Goal: Information Seeking & Learning: Learn about a topic

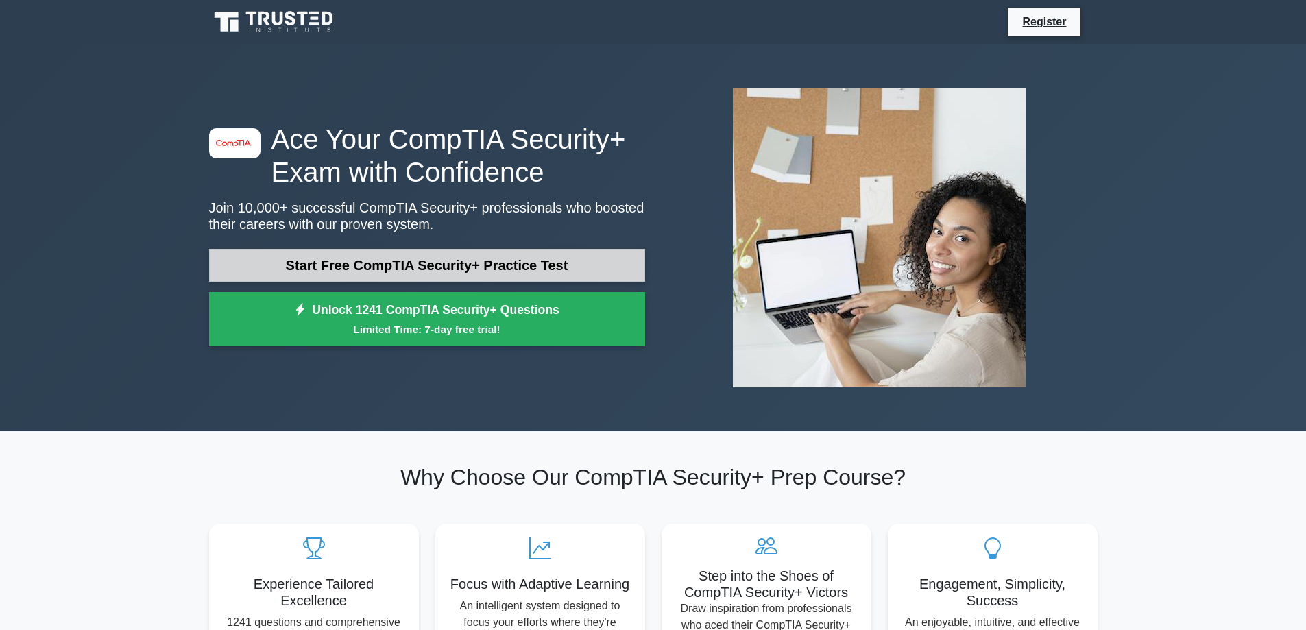
click at [465, 263] on link "Start Free CompTIA Security+ Practice Test" at bounding box center [427, 265] width 436 height 33
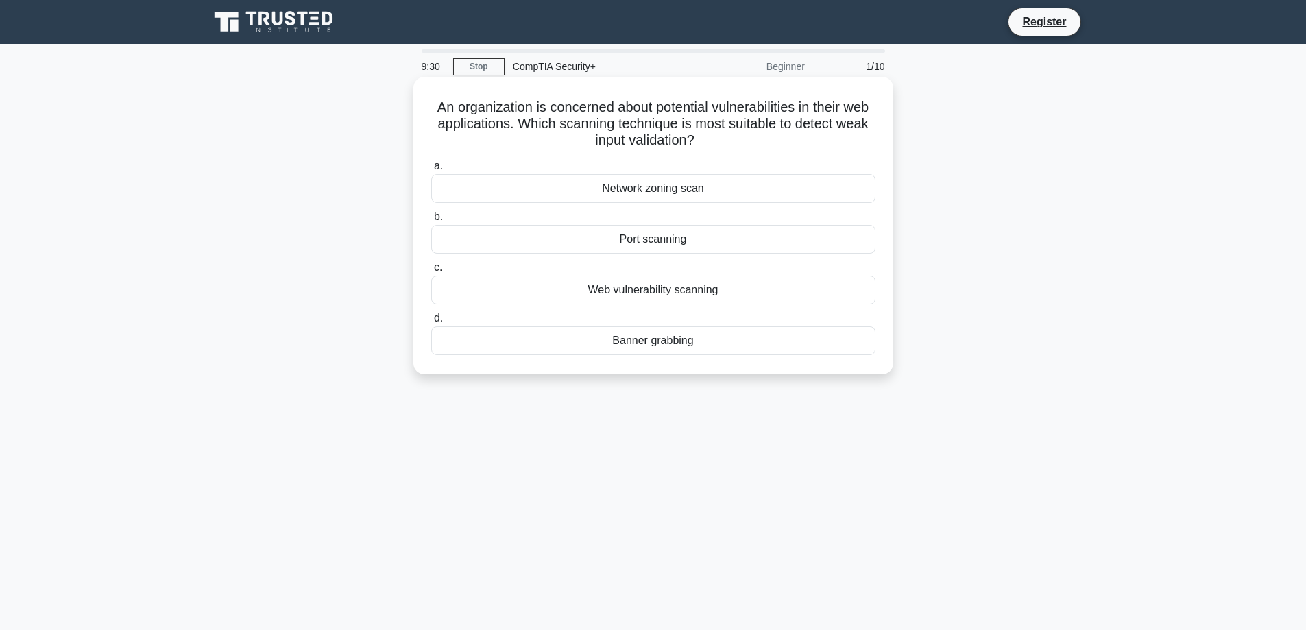
click at [661, 295] on div "Web vulnerability scanning" at bounding box center [653, 290] width 444 height 29
click at [431, 272] on input "c. Web vulnerability scanning" at bounding box center [431, 267] width 0 height 9
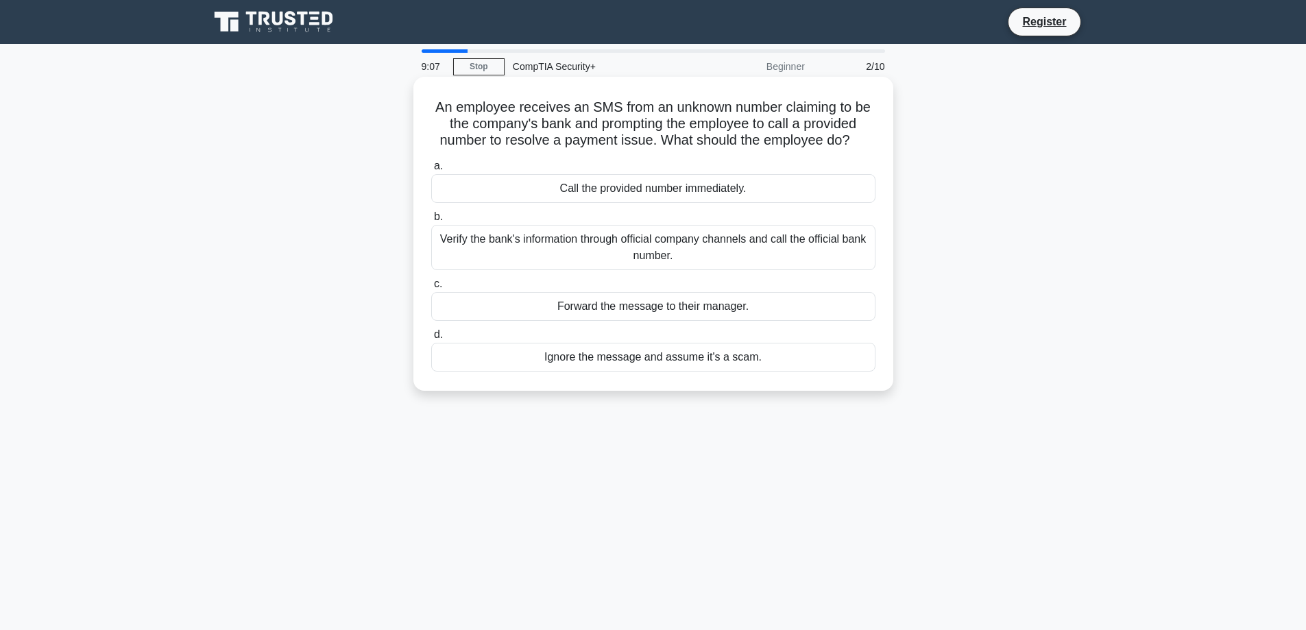
click at [663, 241] on div "Verify the bank's information through official company channels and call the of…" at bounding box center [653, 247] width 444 height 45
click at [431, 221] on input "b. Verify the bank's information through official company channels and call the…" at bounding box center [431, 216] width 0 height 9
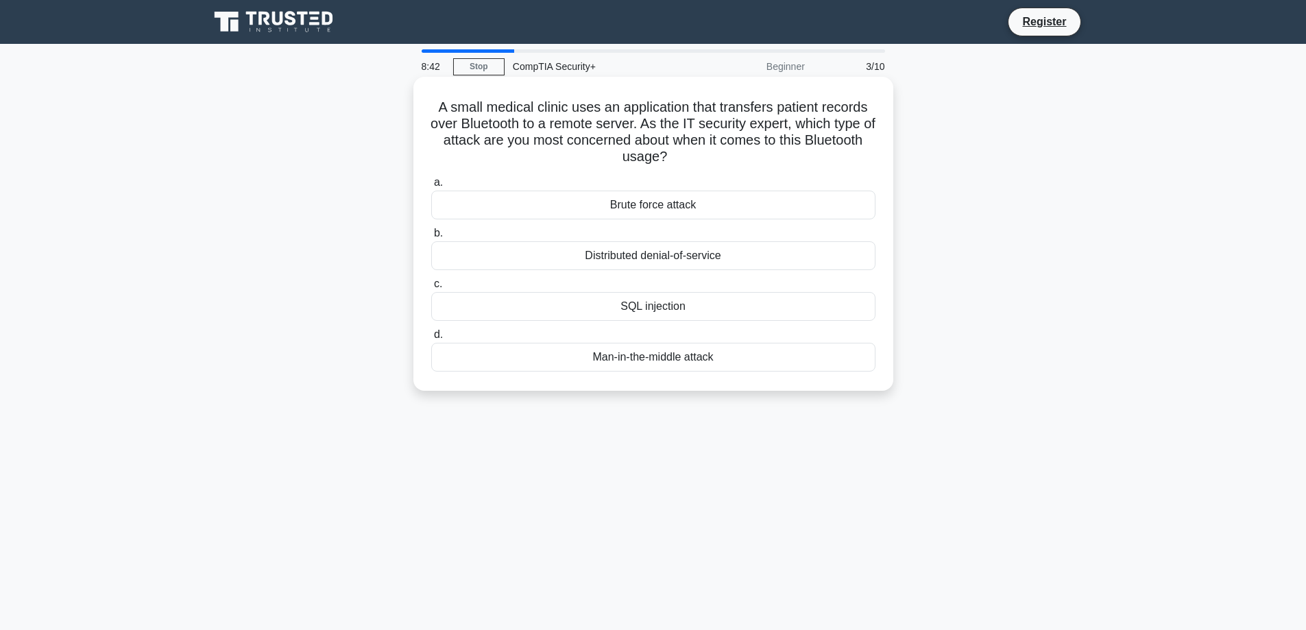
click at [642, 308] on div "SQL injection" at bounding box center [653, 306] width 444 height 29
click at [431, 289] on input "c. SQL injection" at bounding box center [431, 284] width 0 height 9
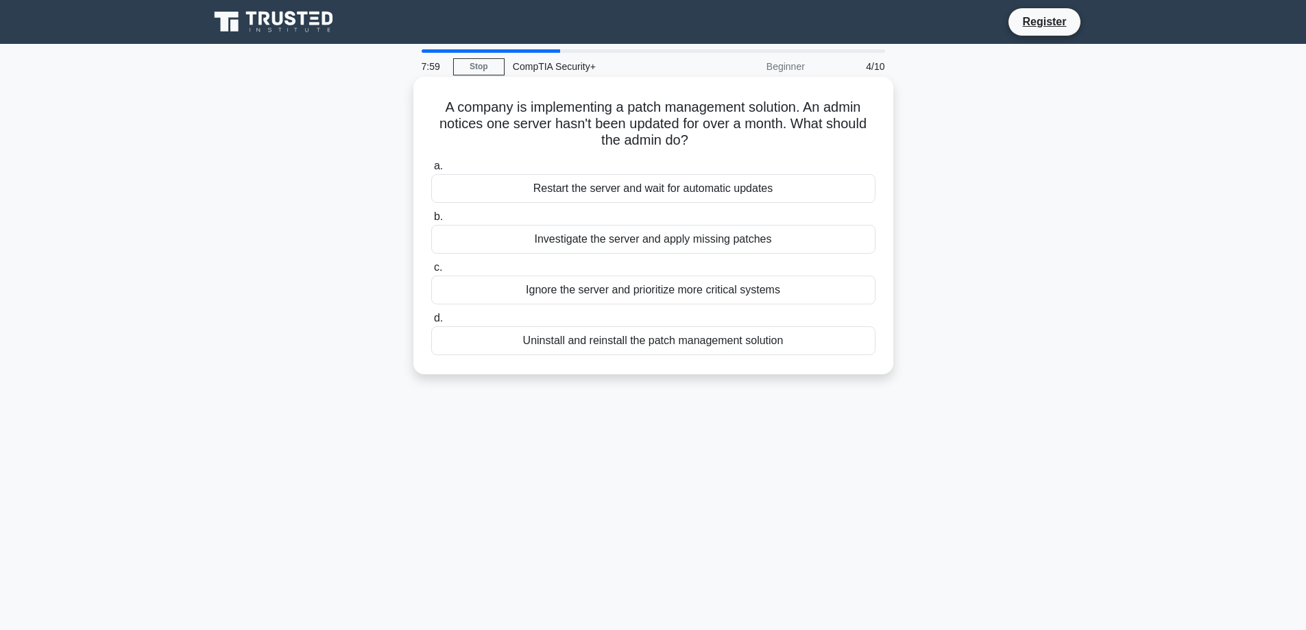
click at [683, 241] on div "Investigate the server and apply missing patches" at bounding box center [653, 239] width 444 height 29
click at [431, 221] on input "b. Investigate the server and apply missing patches" at bounding box center [431, 216] width 0 height 9
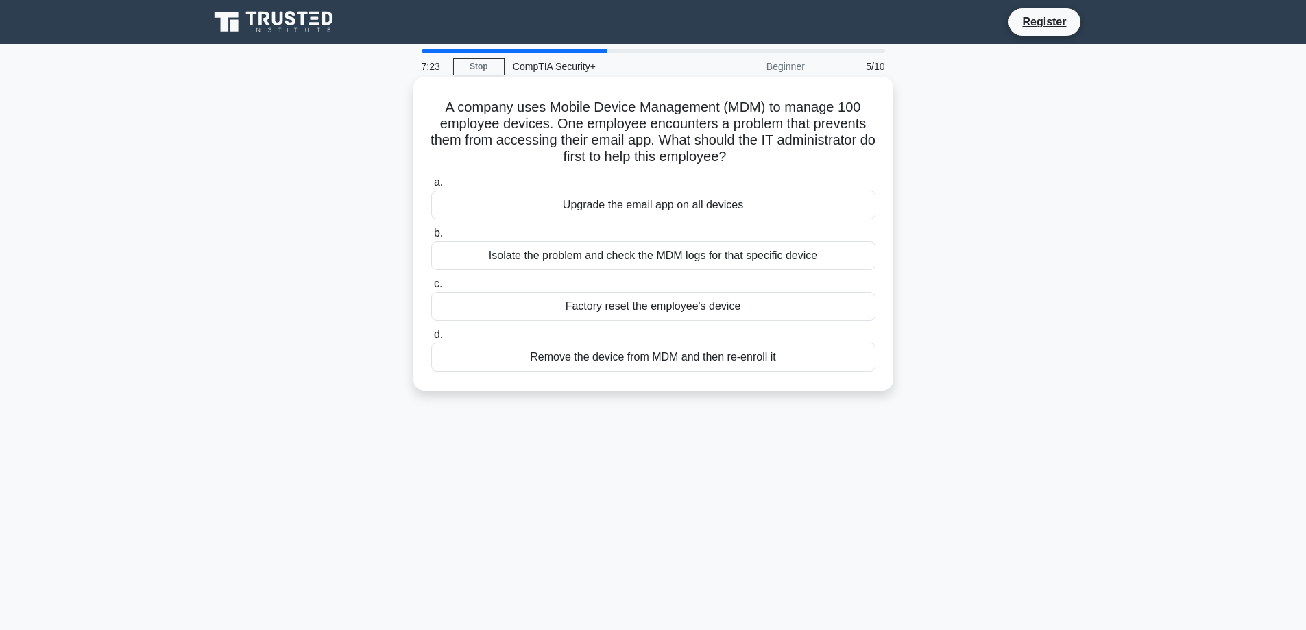
click at [623, 361] on div "Remove the device from MDM and then re-enroll it" at bounding box center [653, 357] width 444 height 29
click at [431, 339] on input "d. Remove the device from MDM and then re-enroll it" at bounding box center [431, 334] width 0 height 9
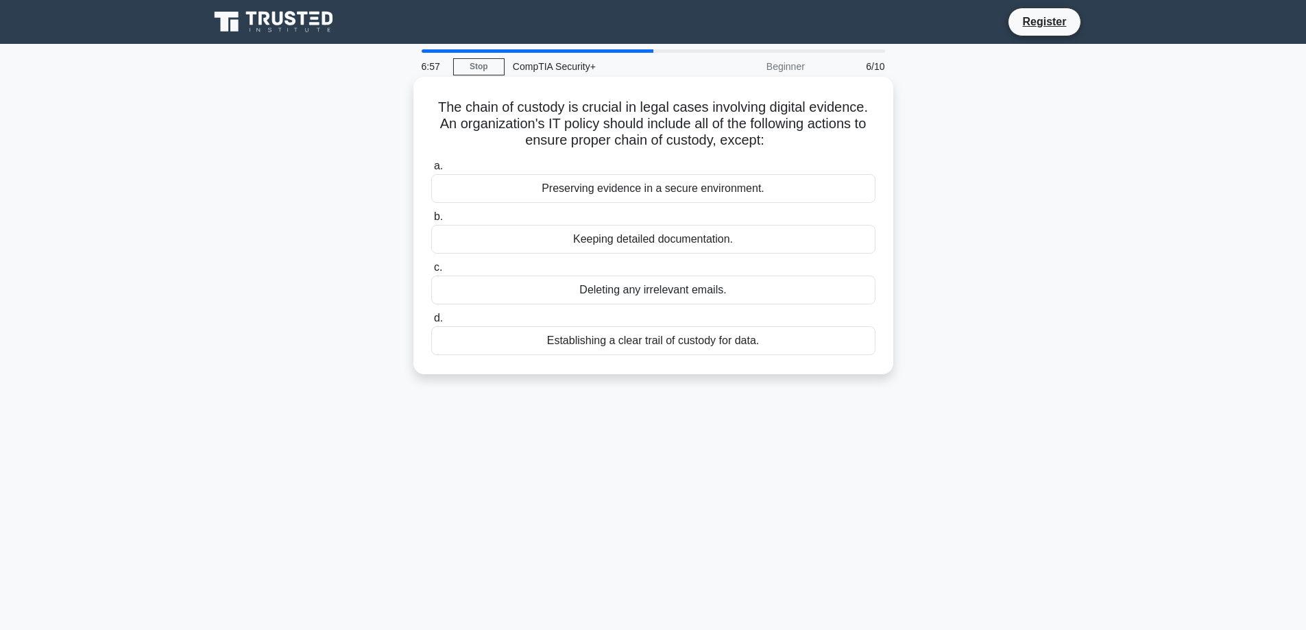
click at [669, 341] on div "Establishing a clear trail of custody for data." at bounding box center [653, 340] width 444 height 29
click at [431, 323] on input "d. Establishing a clear trail of custody for data." at bounding box center [431, 318] width 0 height 9
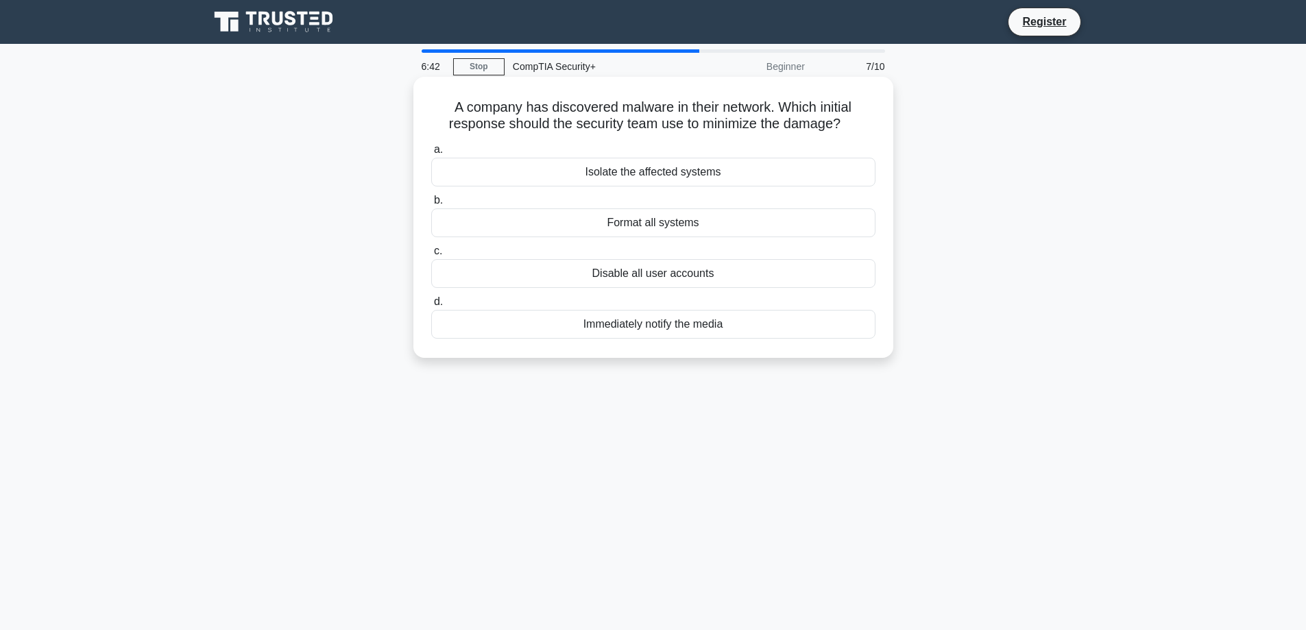
click at [638, 173] on div "Isolate the affected systems" at bounding box center [653, 172] width 444 height 29
click at [431, 154] on input "a. Isolate the affected systems" at bounding box center [431, 149] width 0 height 9
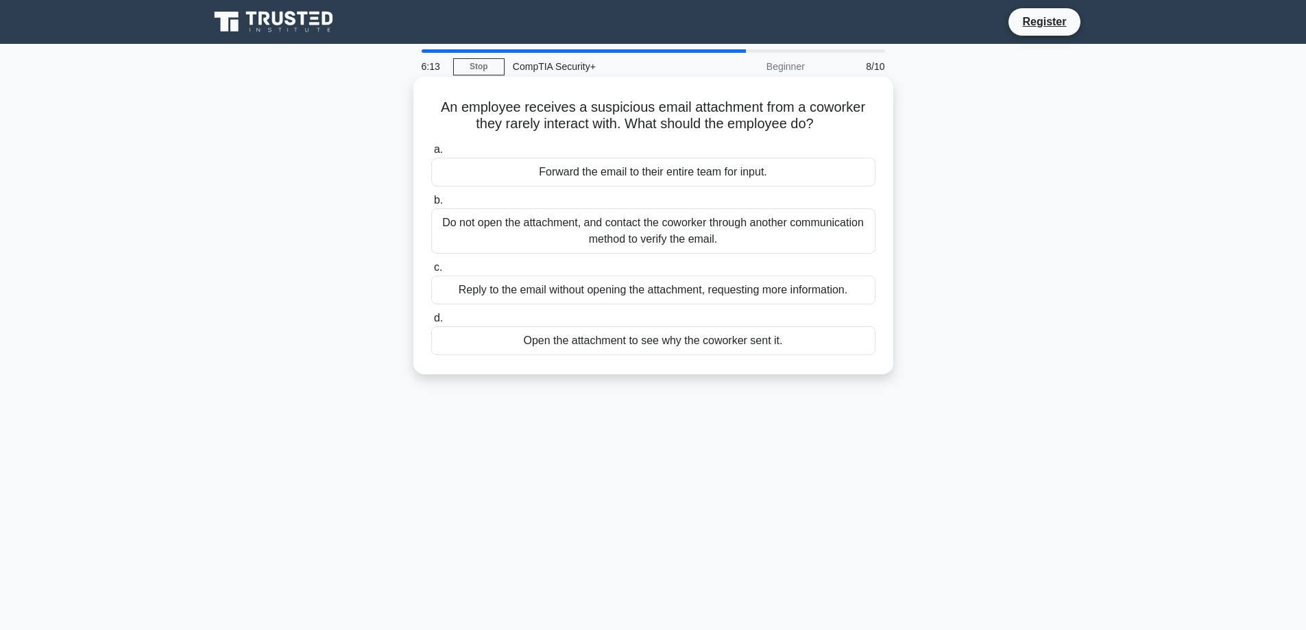
click at [644, 223] on div "Do not open the attachment, and contact the coworker through another communicat…" at bounding box center [653, 230] width 444 height 45
click at [431, 205] on input "b. Do not open the attachment, and contact the coworker through another communi…" at bounding box center [431, 200] width 0 height 9
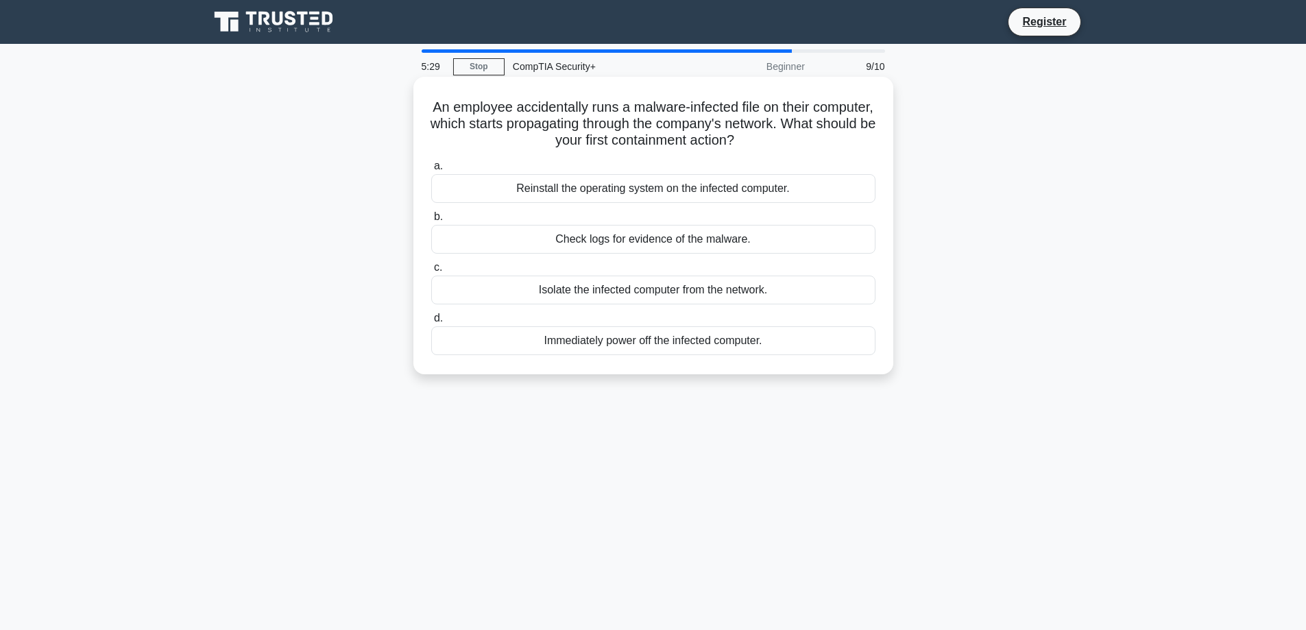
click at [612, 292] on div "Isolate the infected computer from the network." at bounding box center [653, 290] width 444 height 29
click at [431, 272] on input "c. Isolate the infected computer from the network." at bounding box center [431, 267] width 0 height 9
click at [646, 190] on div "Isolate the infected department immediately" at bounding box center [653, 188] width 444 height 29
click at [431, 171] on input "a. Isolate the infected department immediately" at bounding box center [431, 166] width 0 height 9
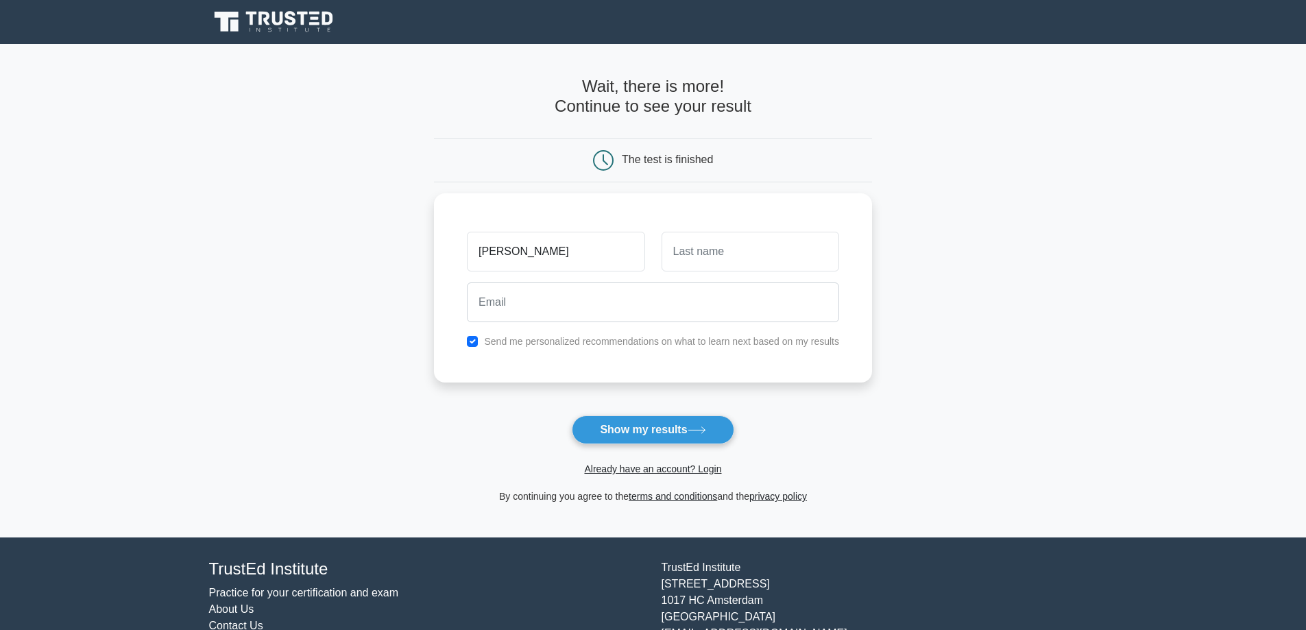
type input "[PERSON_NAME]"
type input "chema"
click at [642, 442] on button "Show my results" at bounding box center [653, 429] width 162 height 29
click at [647, 434] on button "Show my results" at bounding box center [653, 429] width 162 height 29
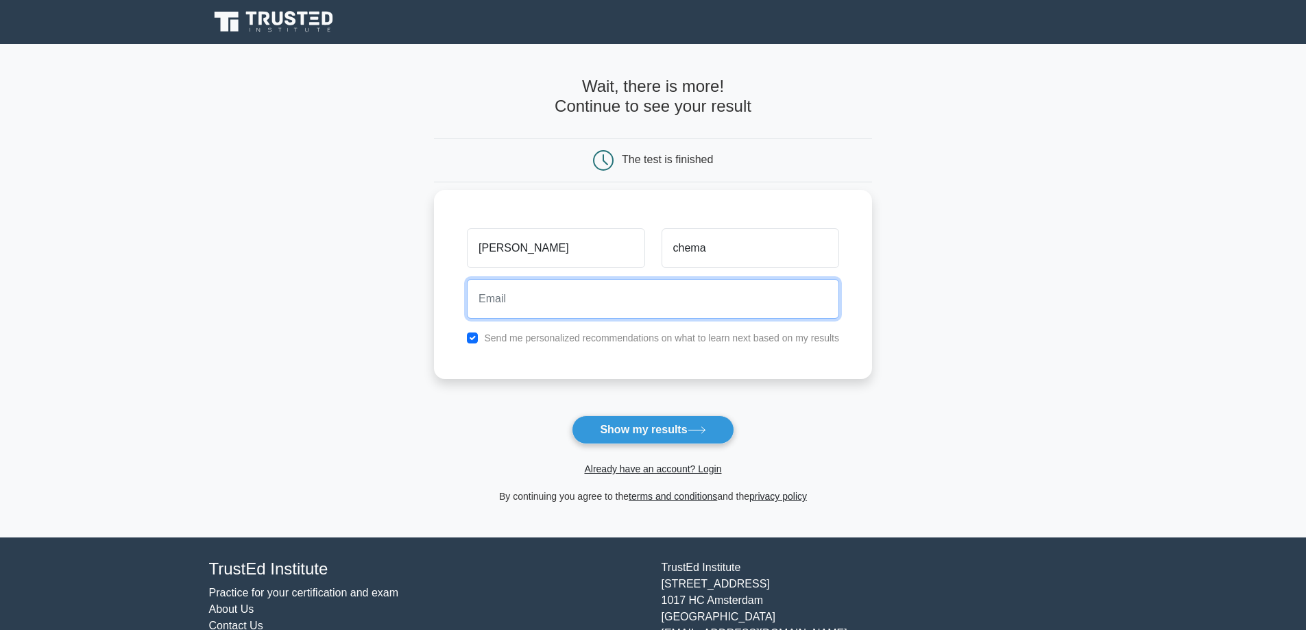
click at [513, 295] on input "email" at bounding box center [653, 299] width 372 height 40
paste input "[EMAIL_ADDRESS][DOMAIN_NAME]"
type input "[EMAIL_ADDRESS][DOMAIN_NAME]"
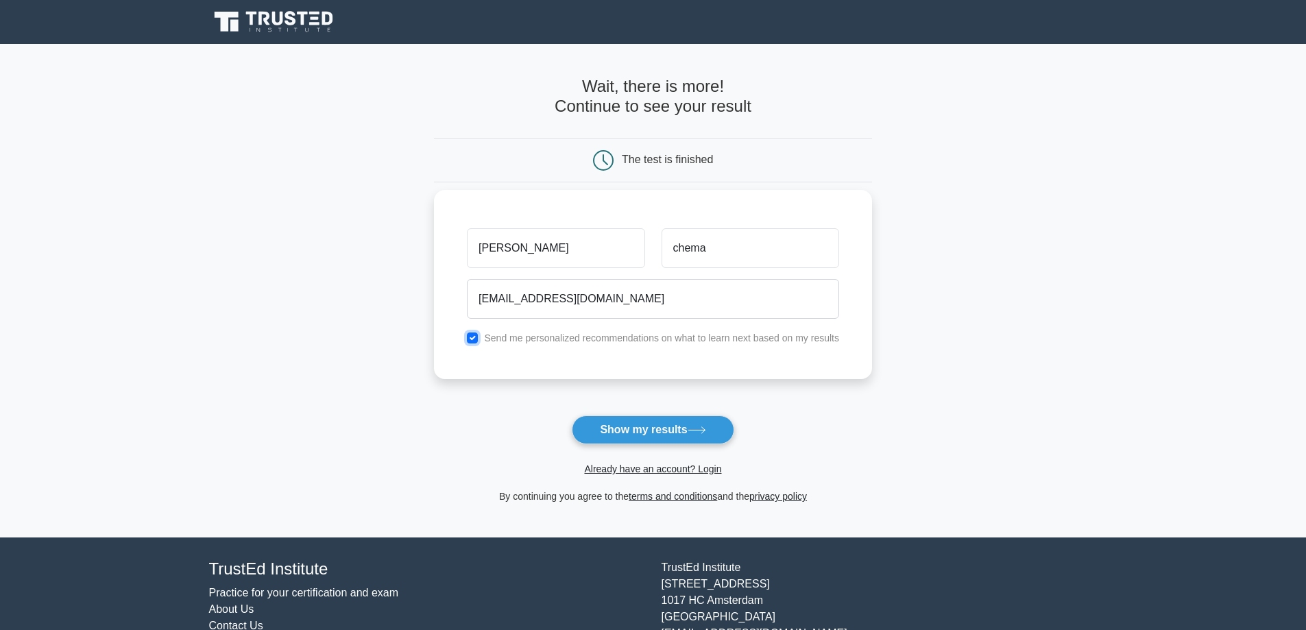
click at [469, 337] on input "checkbox" at bounding box center [472, 337] width 11 height 11
checkbox input "false"
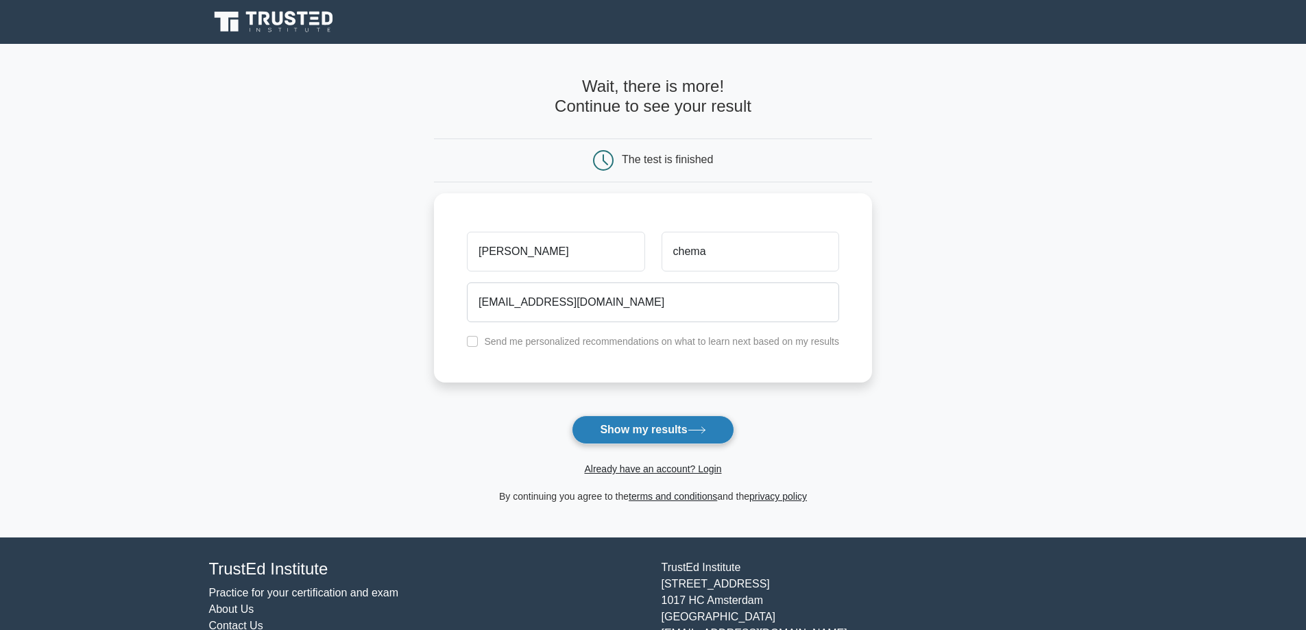
click at [654, 429] on button "Show my results" at bounding box center [653, 429] width 162 height 29
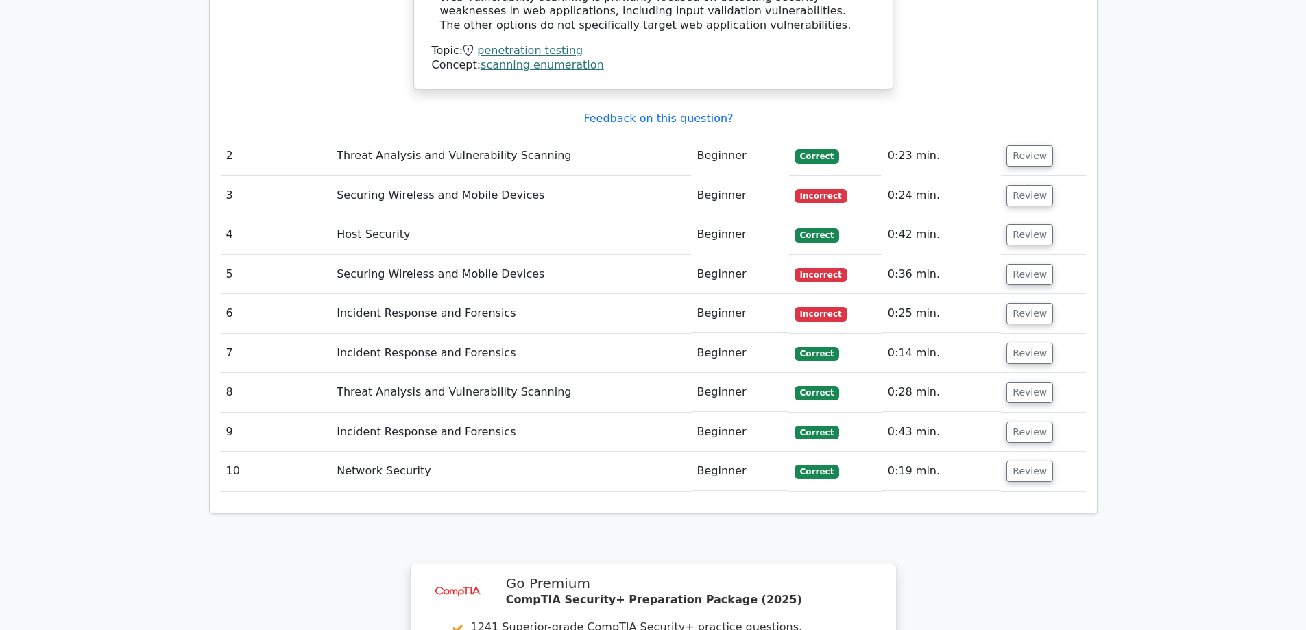
scroll to position [1485, 0]
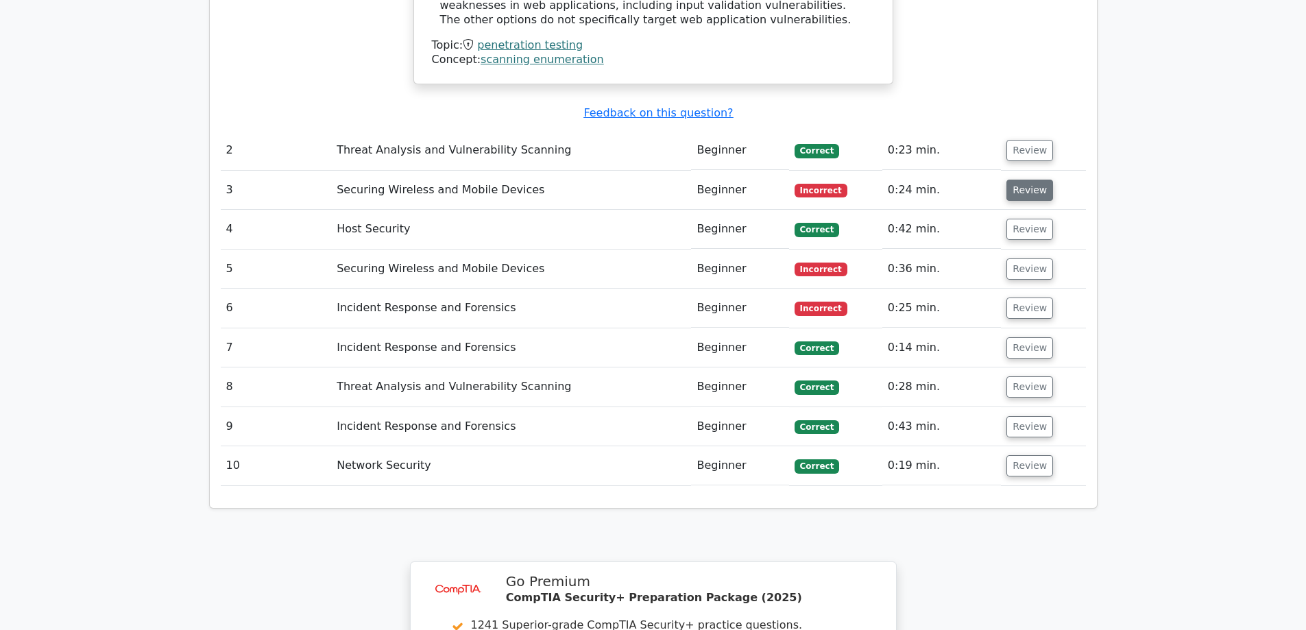
click at [1021, 180] on button "Review" at bounding box center [1029, 190] width 47 height 21
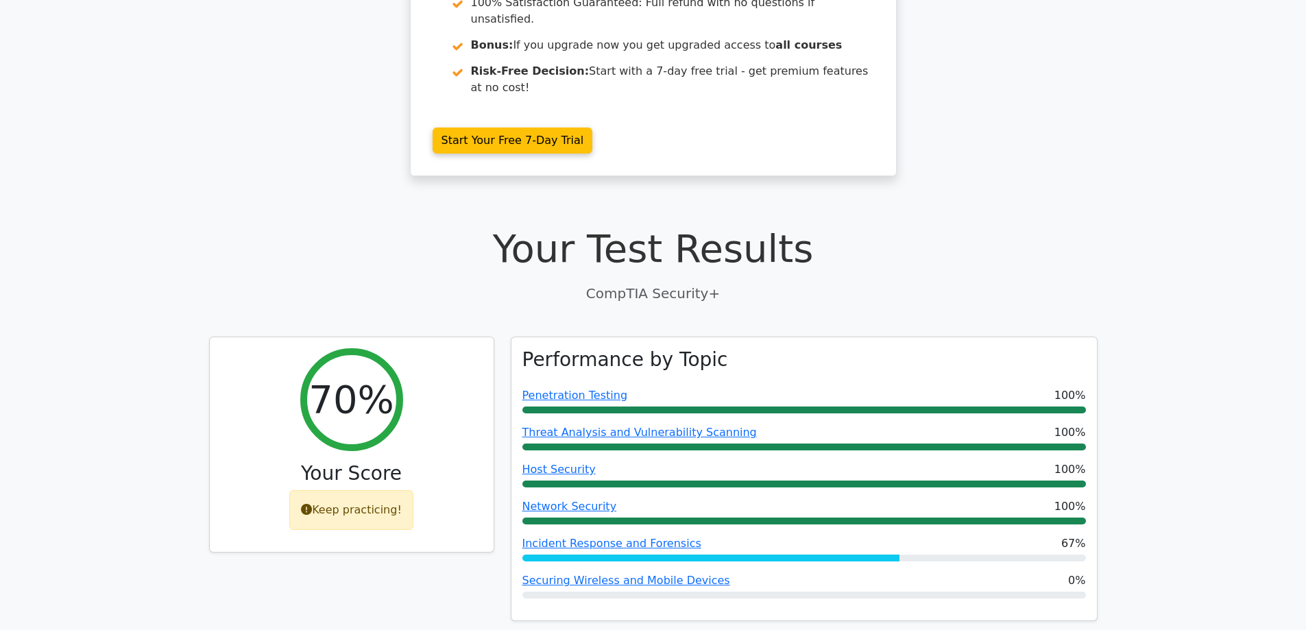
scroll to position [0, 0]
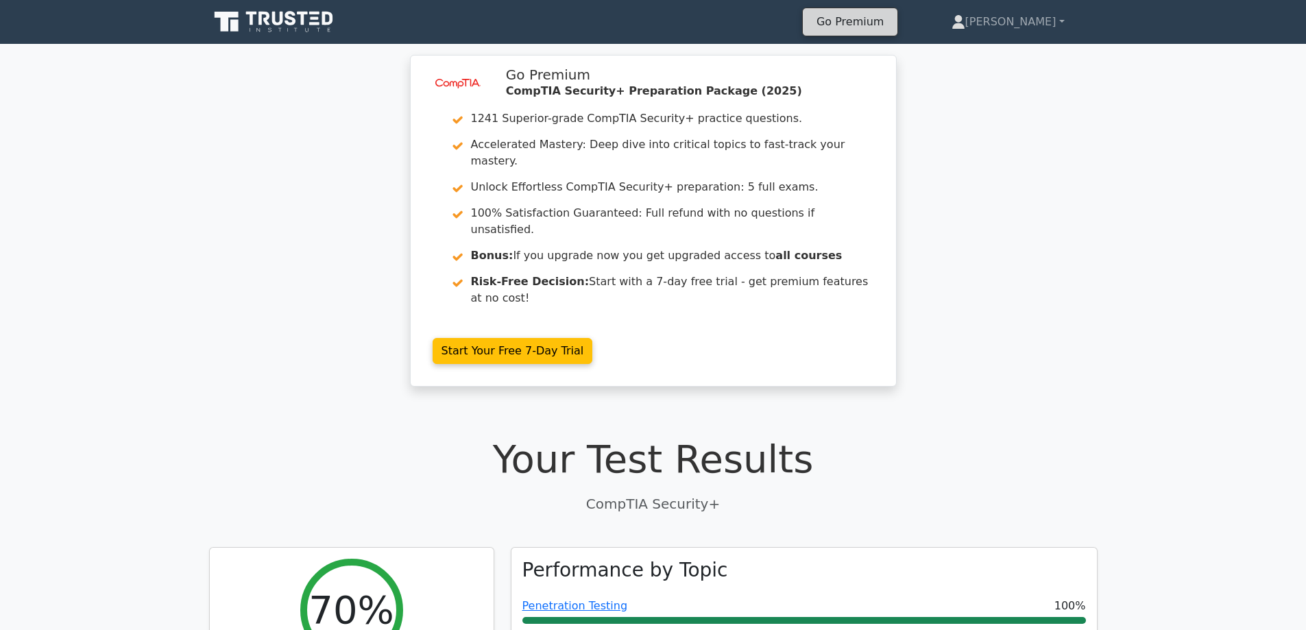
click at [892, 15] on link "Go Premium" at bounding box center [850, 21] width 84 height 19
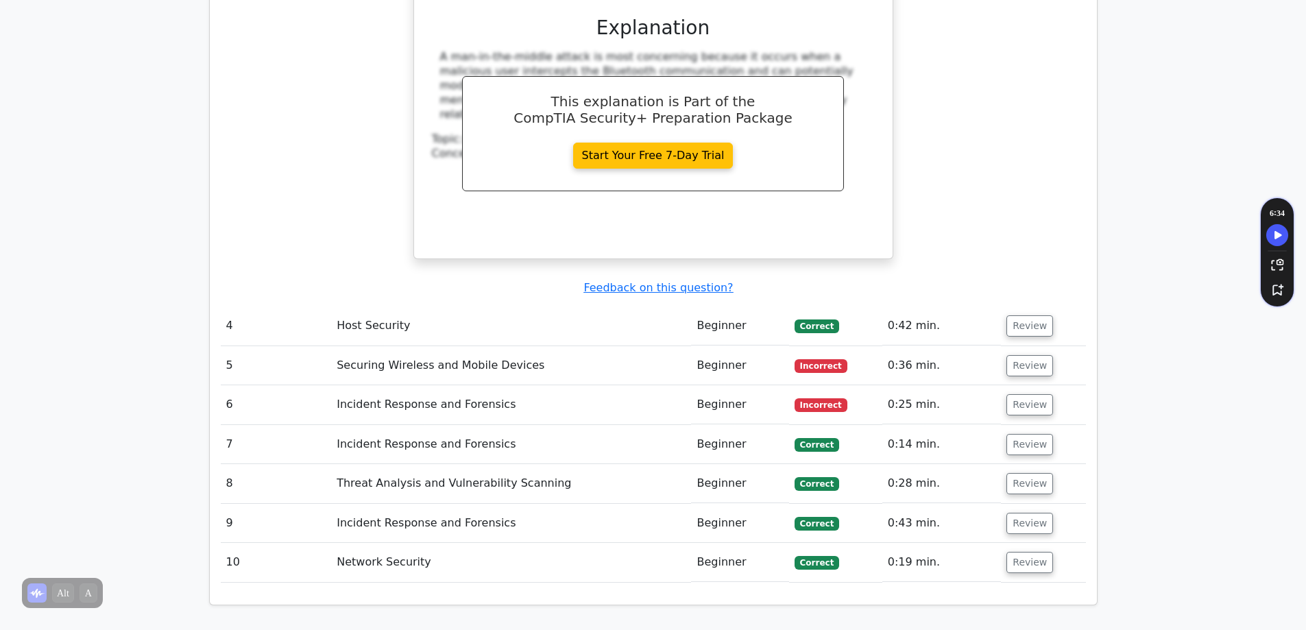
scroll to position [1942, 0]
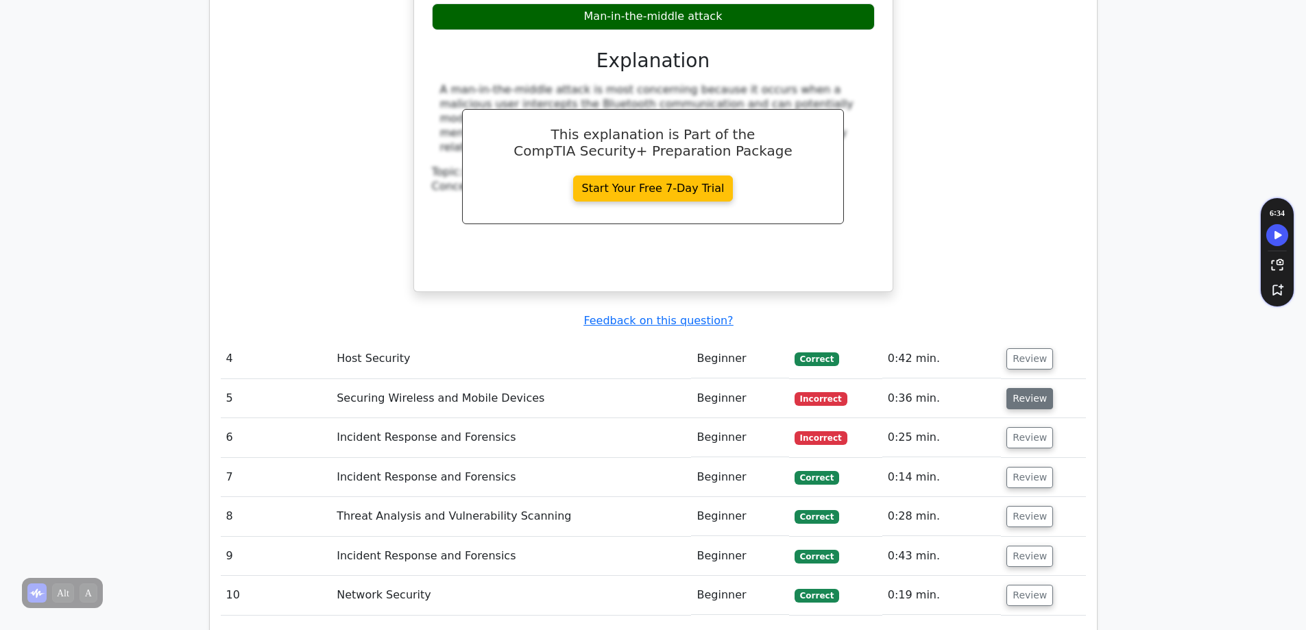
click at [1024, 388] on button "Review" at bounding box center [1029, 398] width 47 height 21
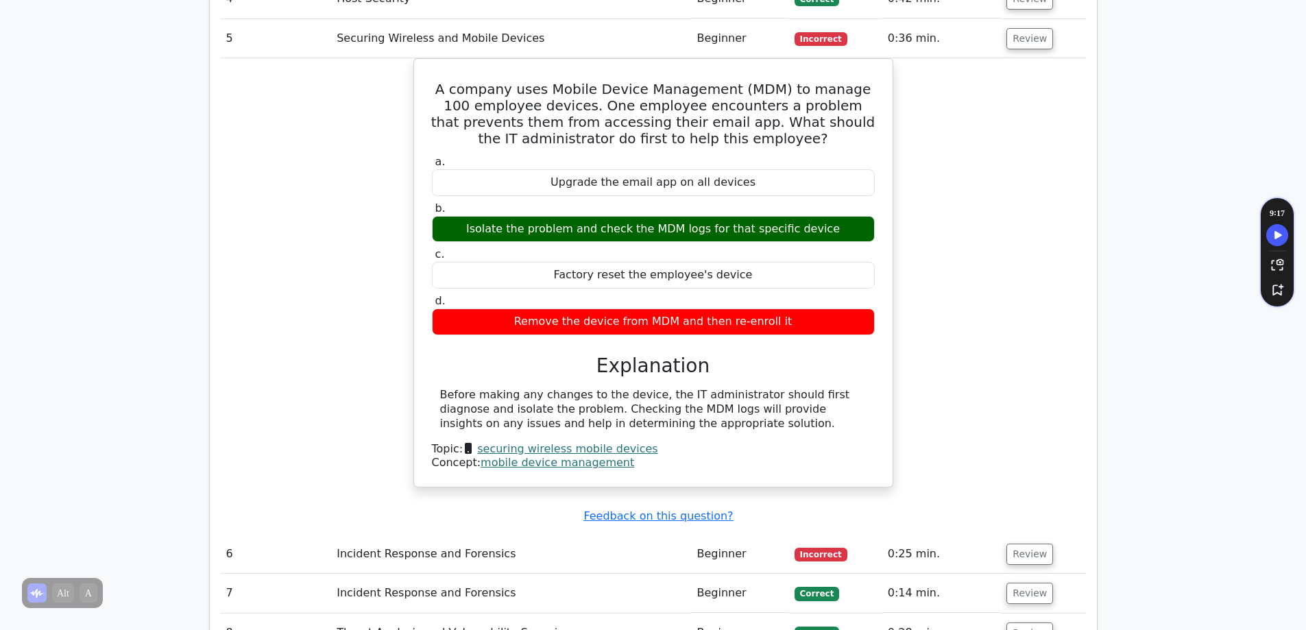
scroll to position [2284, 0]
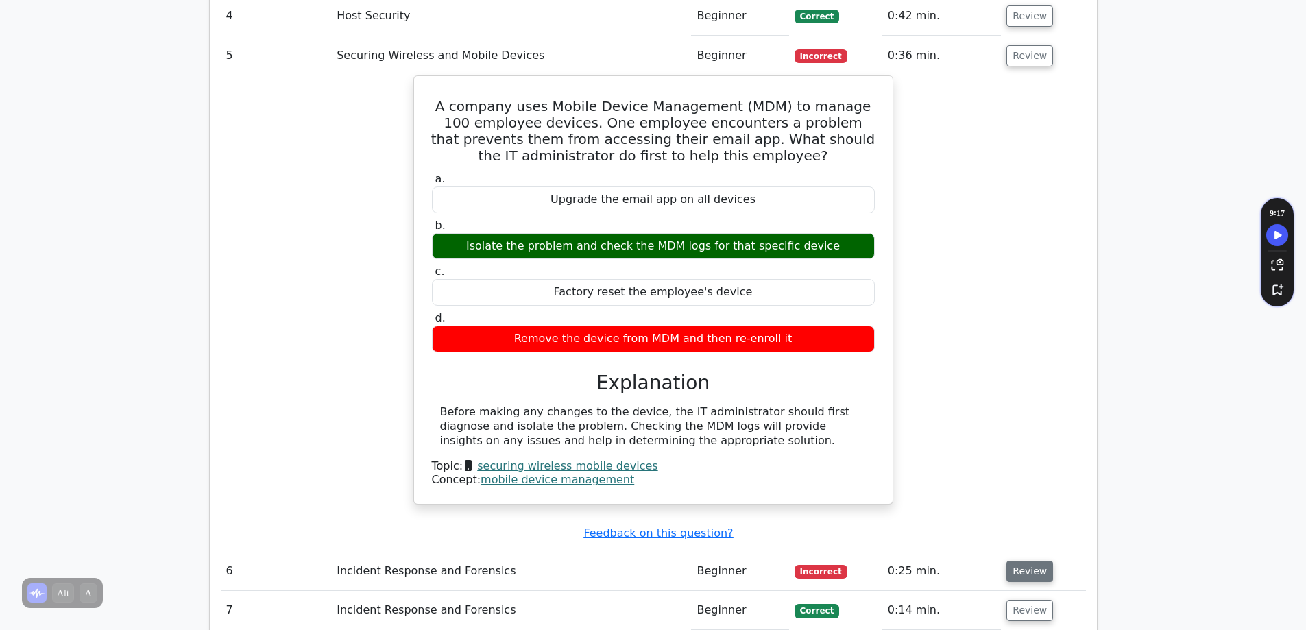
click at [1022, 561] on button "Review" at bounding box center [1029, 571] width 47 height 21
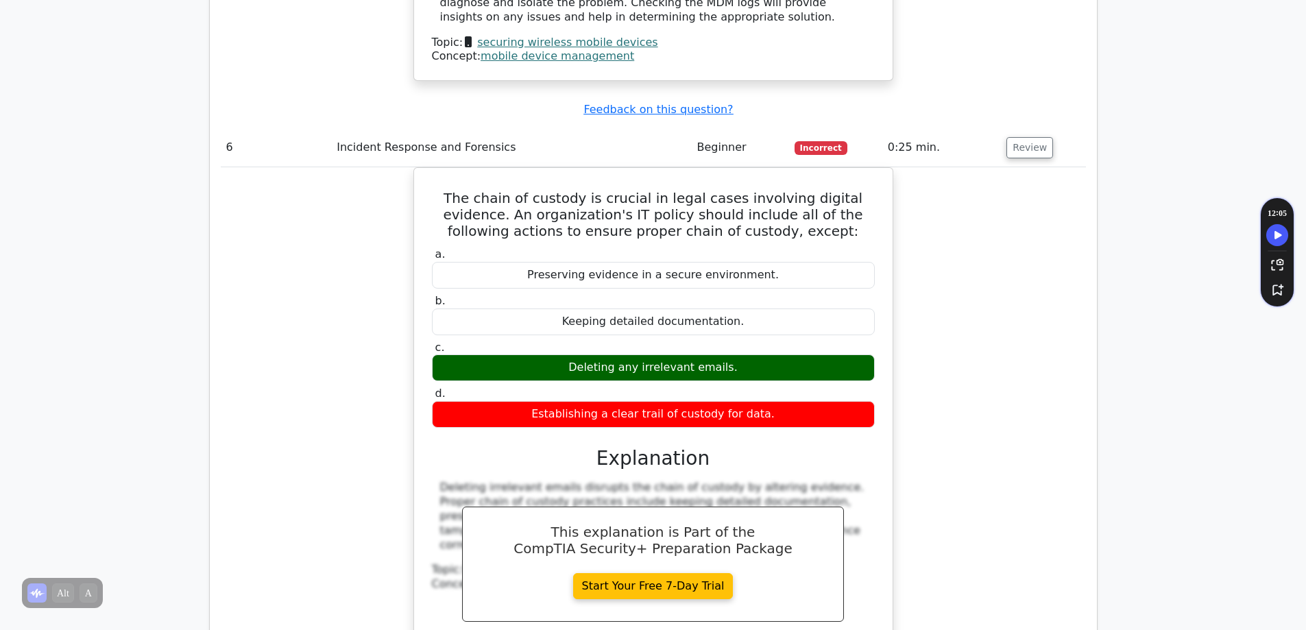
scroll to position [2742, 0]
